Goal: Task Accomplishment & Management: Use online tool/utility

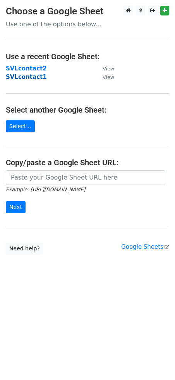
click at [29, 78] on strong "SVLcontact1" at bounding box center [26, 77] width 41 height 7
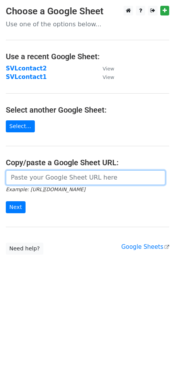
click at [33, 176] on input "url" at bounding box center [86, 177] width 160 height 15
paste input "[URL][DOMAIN_NAME]"
type input "[URL][DOMAIN_NAME]"
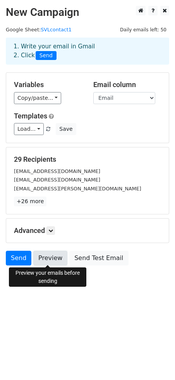
click at [51, 260] on link "Preview" at bounding box center [50, 258] width 34 height 15
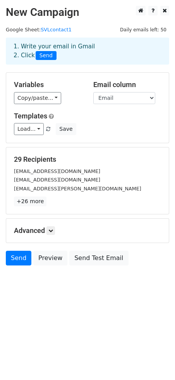
click at [27, 271] on body "New Campaign Daily emails left: 50 Google Sheet: SVLcontact1 1. Write your emai…" at bounding box center [87, 153] width 175 height 295
click at [18, 260] on link "Send" at bounding box center [19, 258] width 26 height 15
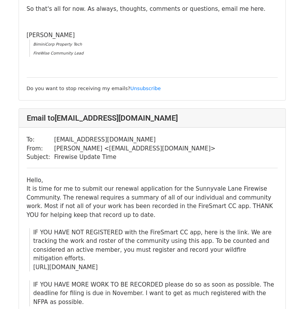
scroll to position [431, 0]
